Goal: Transaction & Acquisition: Purchase product/service

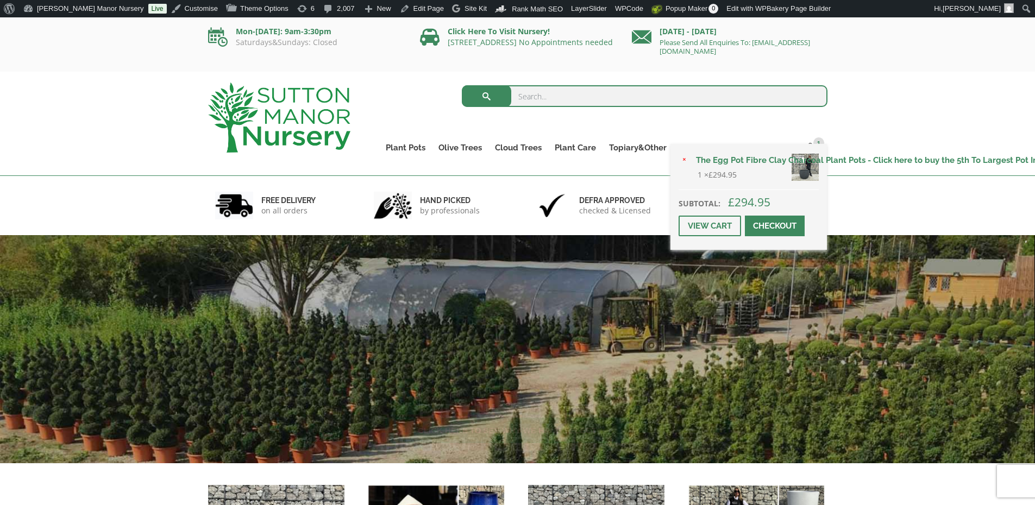
click at [775, 226] on span at bounding box center [775, 226] width 0 height 0
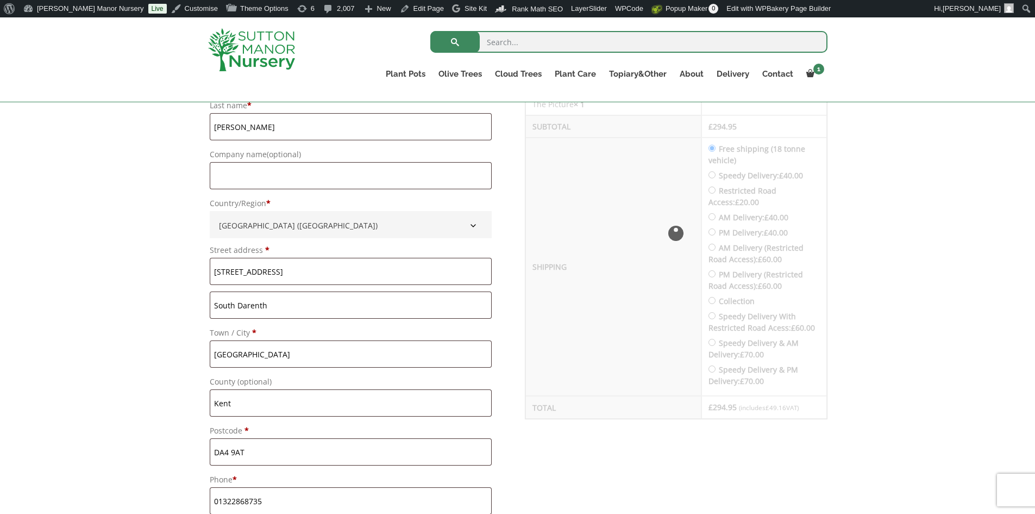
scroll to position [489, 0]
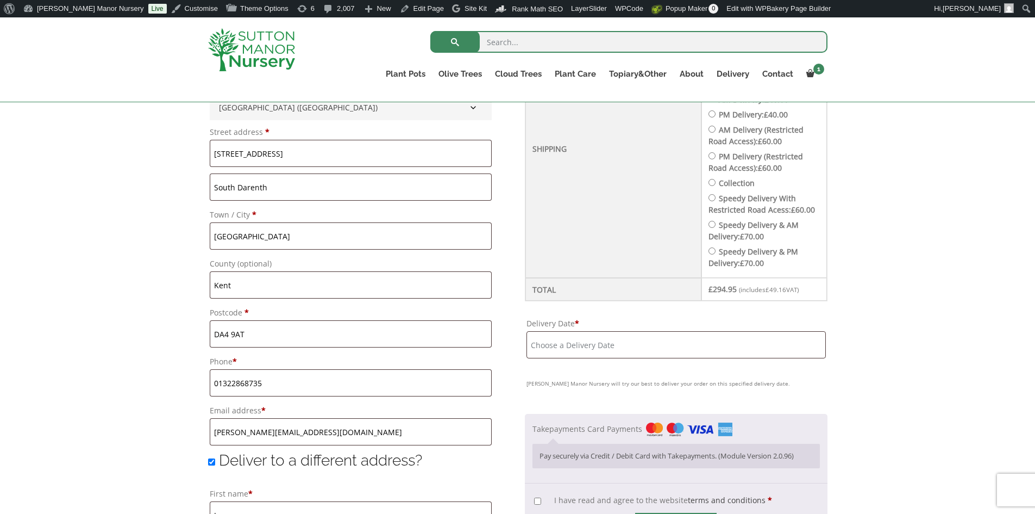
click at [685, 355] on input "Delivery Date *" at bounding box center [676, 344] width 299 height 27
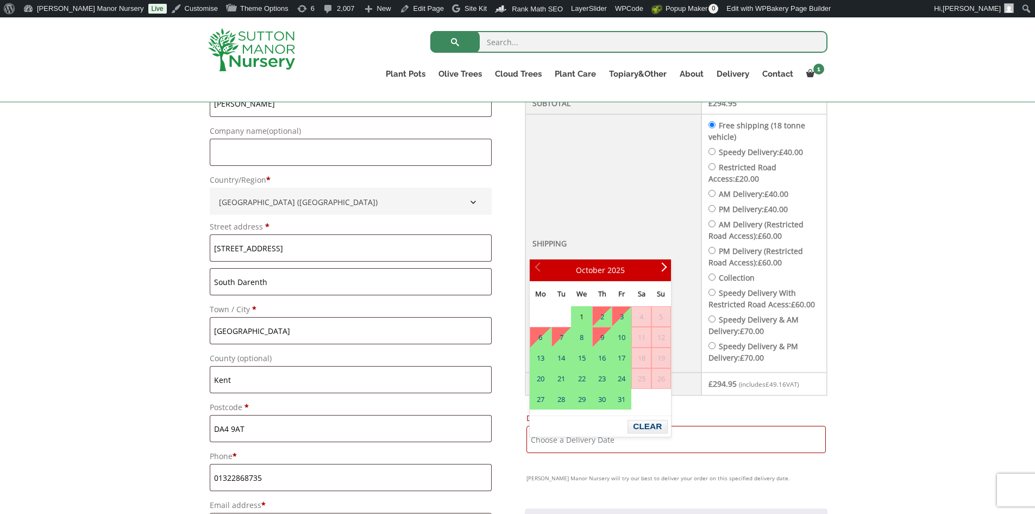
scroll to position [380, 0]
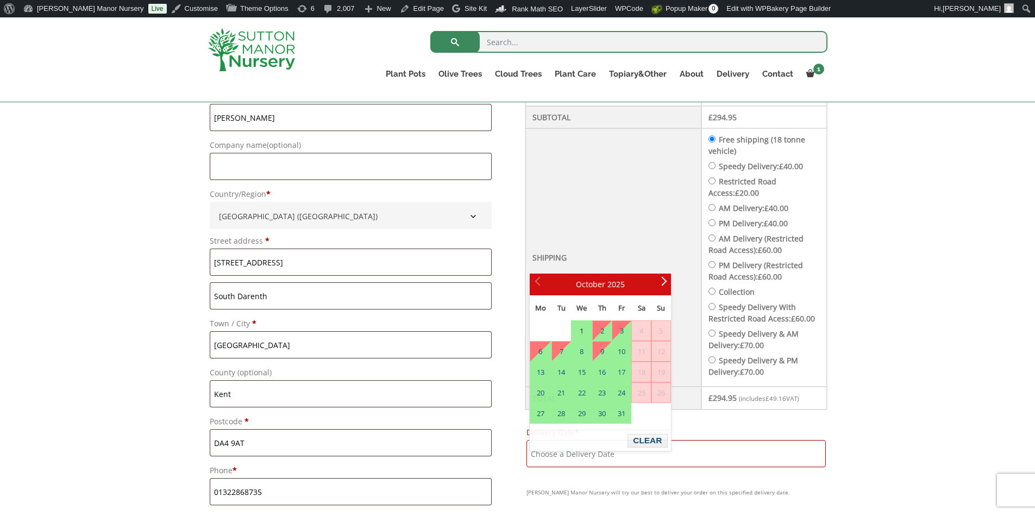
click at [741, 161] on label "Speedy Delivery: £ 40.00" at bounding box center [761, 166] width 84 height 10
click at [716, 162] on input "Speedy Delivery: £ 40.00" at bounding box center [712, 165] width 7 height 7
radio input "true"
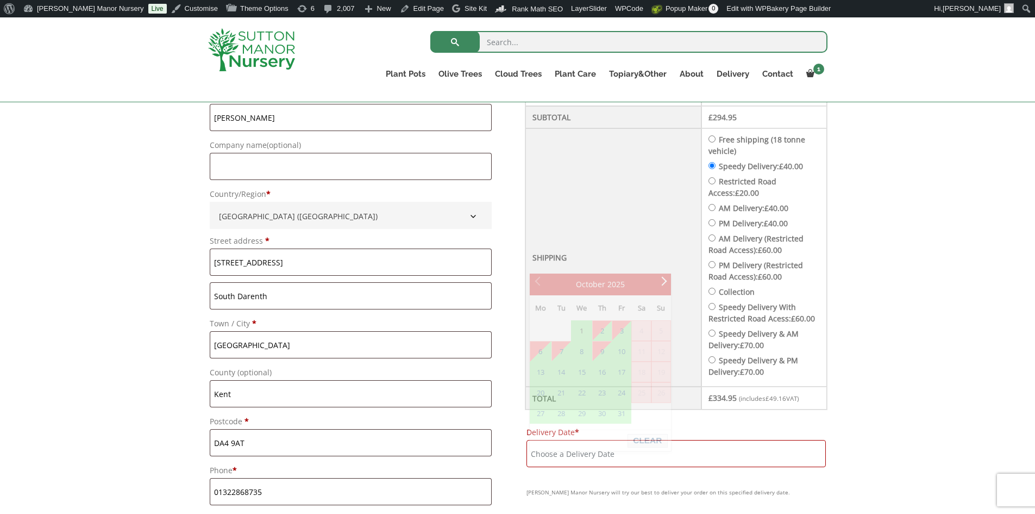
click at [586, 459] on input "Delivery Date *" at bounding box center [676, 453] width 299 height 27
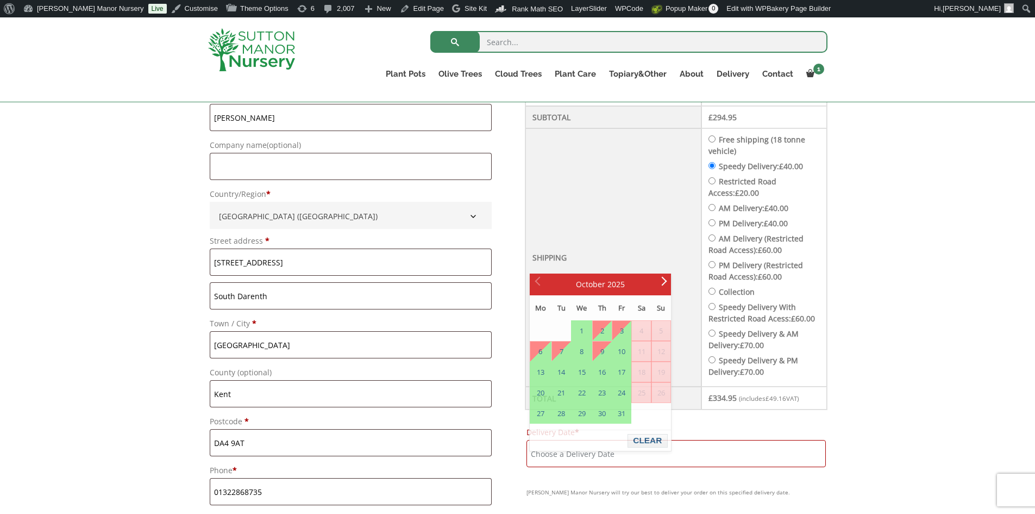
click at [727, 142] on li "Free shipping (18 tonne vehicle)" at bounding box center [764, 145] width 111 height 23
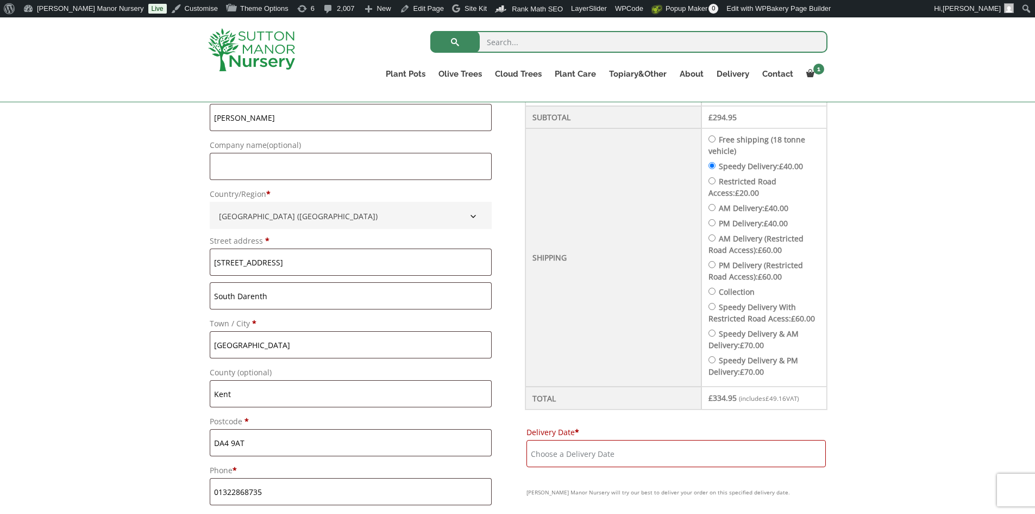
click at [727, 142] on li "Free shipping (18 tonne vehicle)" at bounding box center [764, 145] width 111 height 23
click at [716, 140] on input "Free shipping (18 tonne vehicle)" at bounding box center [712, 138] width 7 height 7
radio input "true"
click at [569, 479] on p "Delivery Date * [PERSON_NAME][GEOGRAPHIC_DATA] will try our best to deliver you…" at bounding box center [676, 461] width 302 height 77
click at [568, 467] on input "Delivery Date *" at bounding box center [676, 453] width 299 height 27
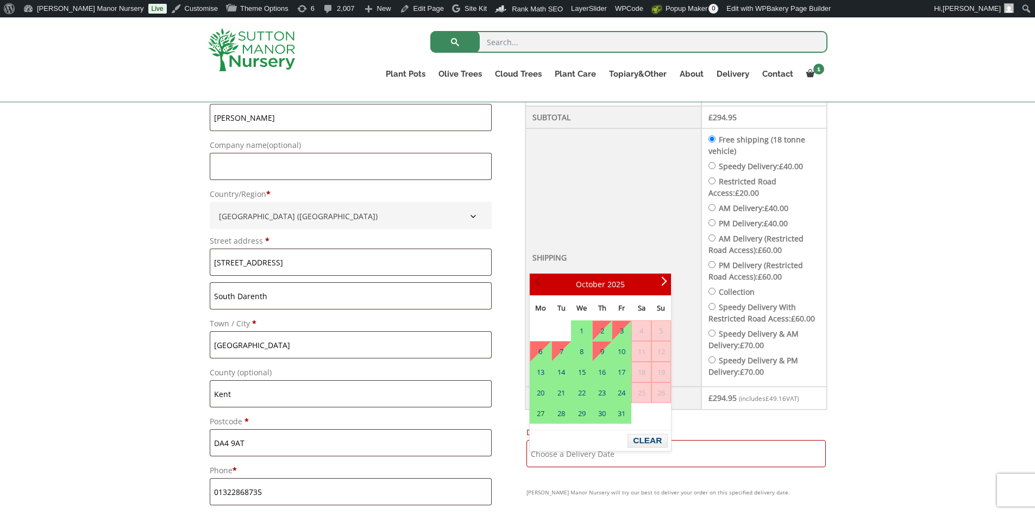
click at [535, 286] on span "Prev" at bounding box center [539, 284] width 9 height 9
click at [716, 164] on input "Speedy Delivery: £ 40.00" at bounding box center [712, 165] width 7 height 7
radio input "true"
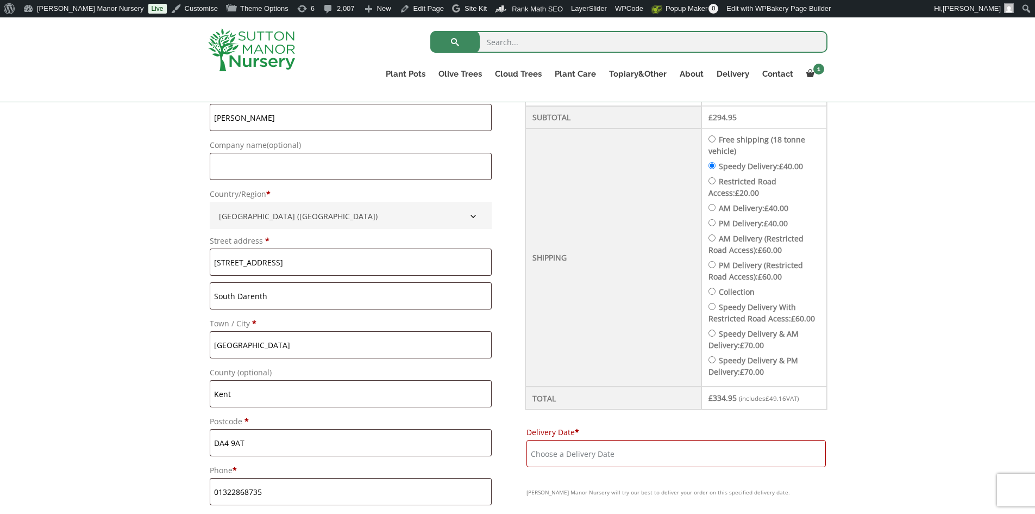
click at [555, 455] on input "Delivery Date *" at bounding box center [676, 453] width 299 height 27
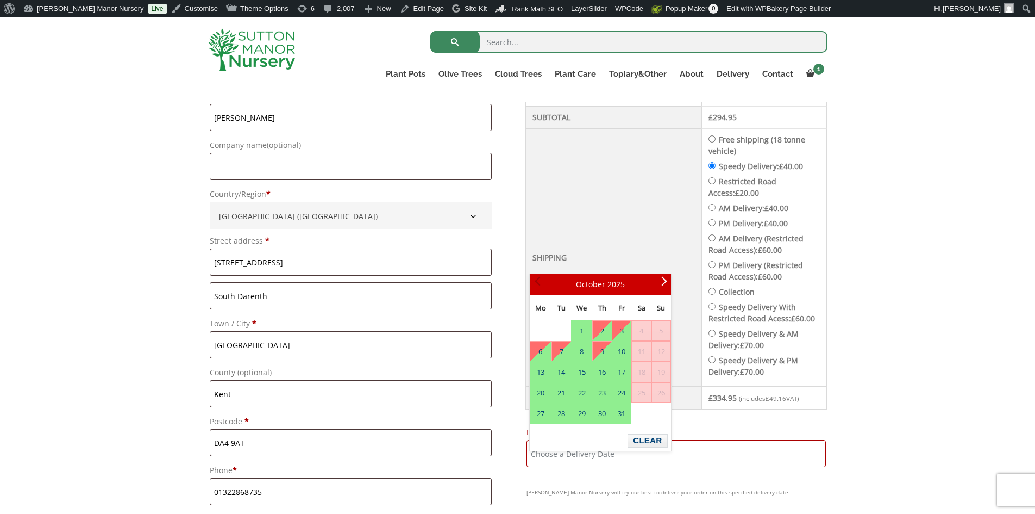
click at [538, 286] on span "Prev" at bounding box center [539, 284] width 9 height 9
click at [260, 44] on img at bounding box center [251, 49] width 87 height 43
